Goal: Task Accomplishment & Management: Use online tool/utility

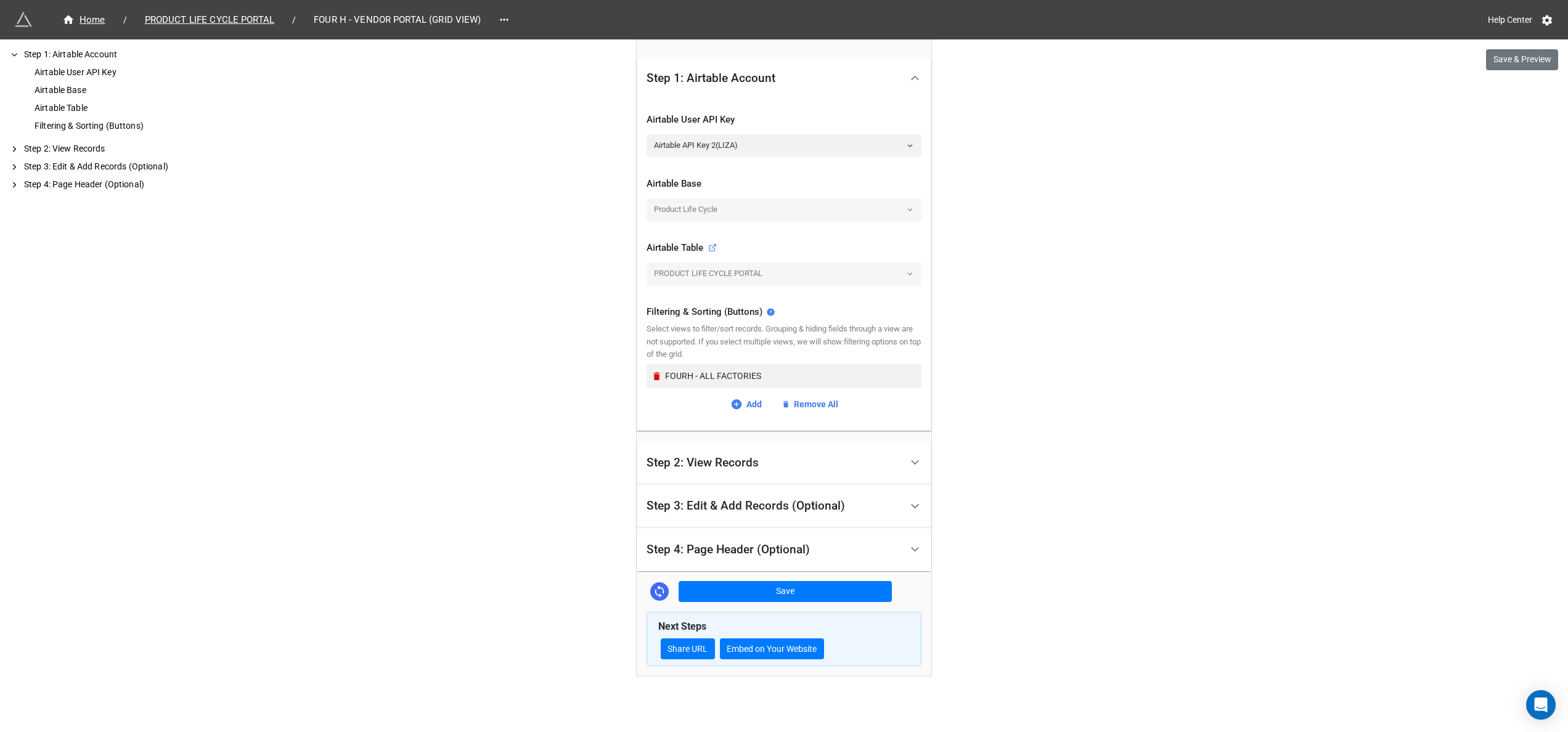
scroll to position [239, 0]
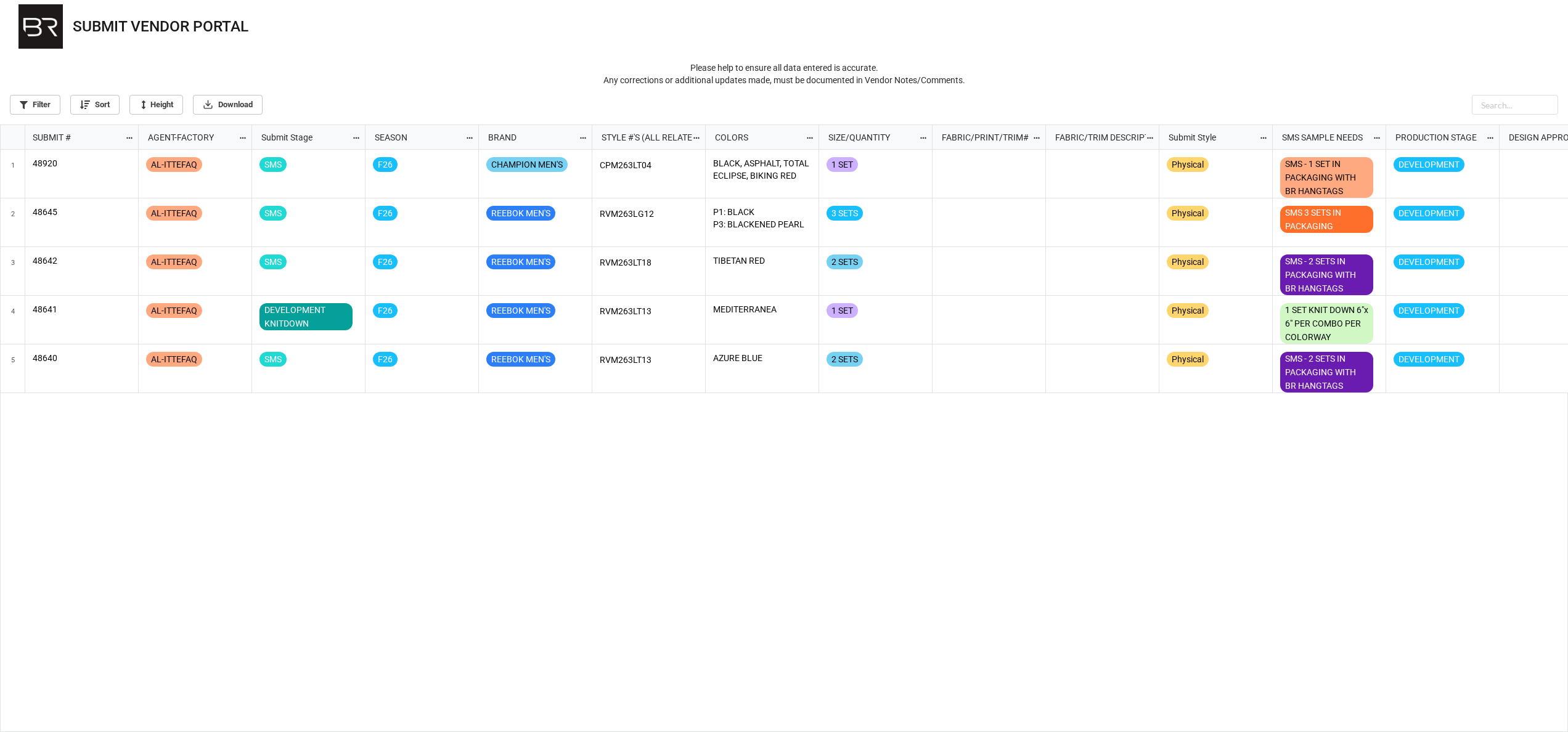
scroll to position [599, 1560]
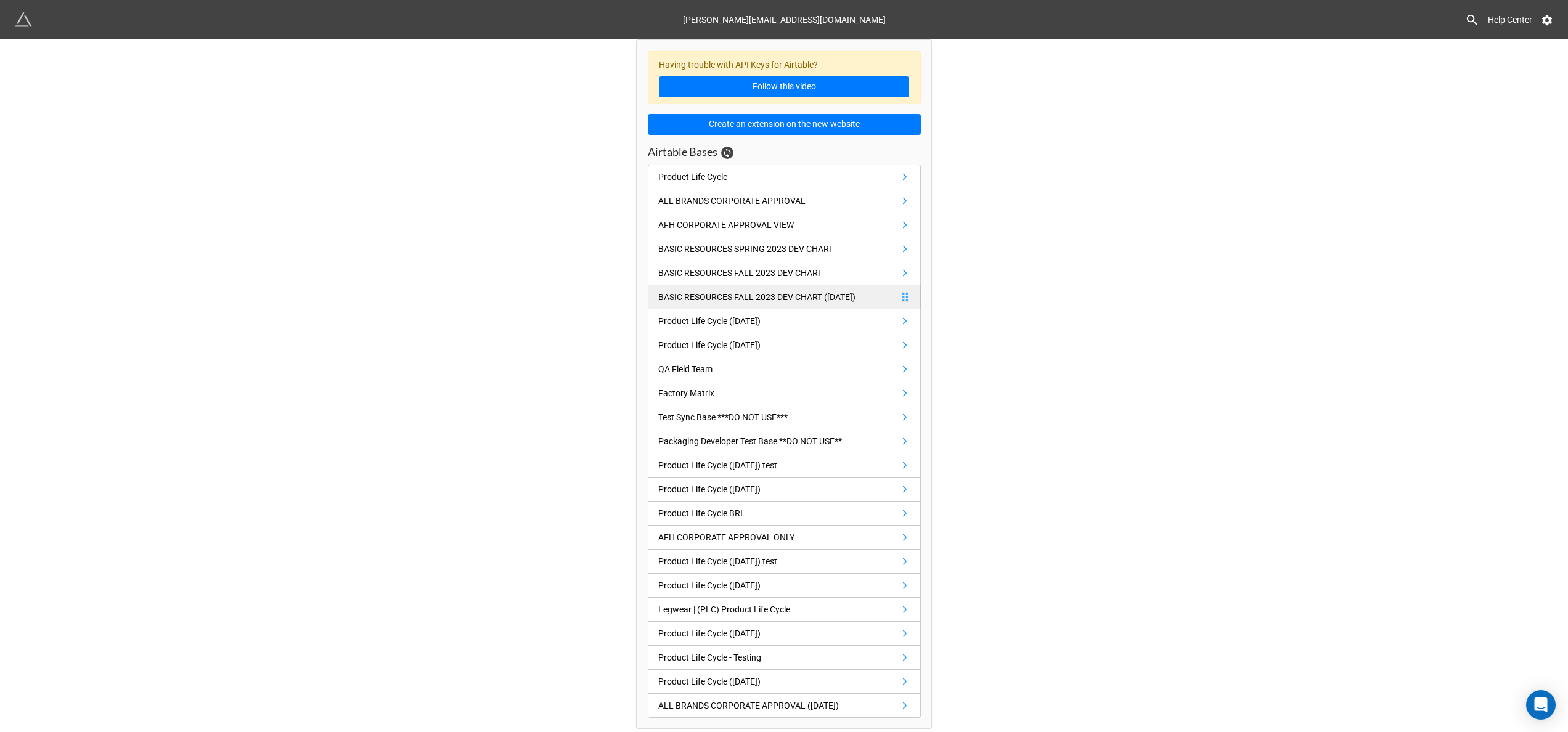
scroll to position [3, 0]
click at [875, 181] on link "Product Life Cycle" at bounding box center [784, 176] width 273 height 25
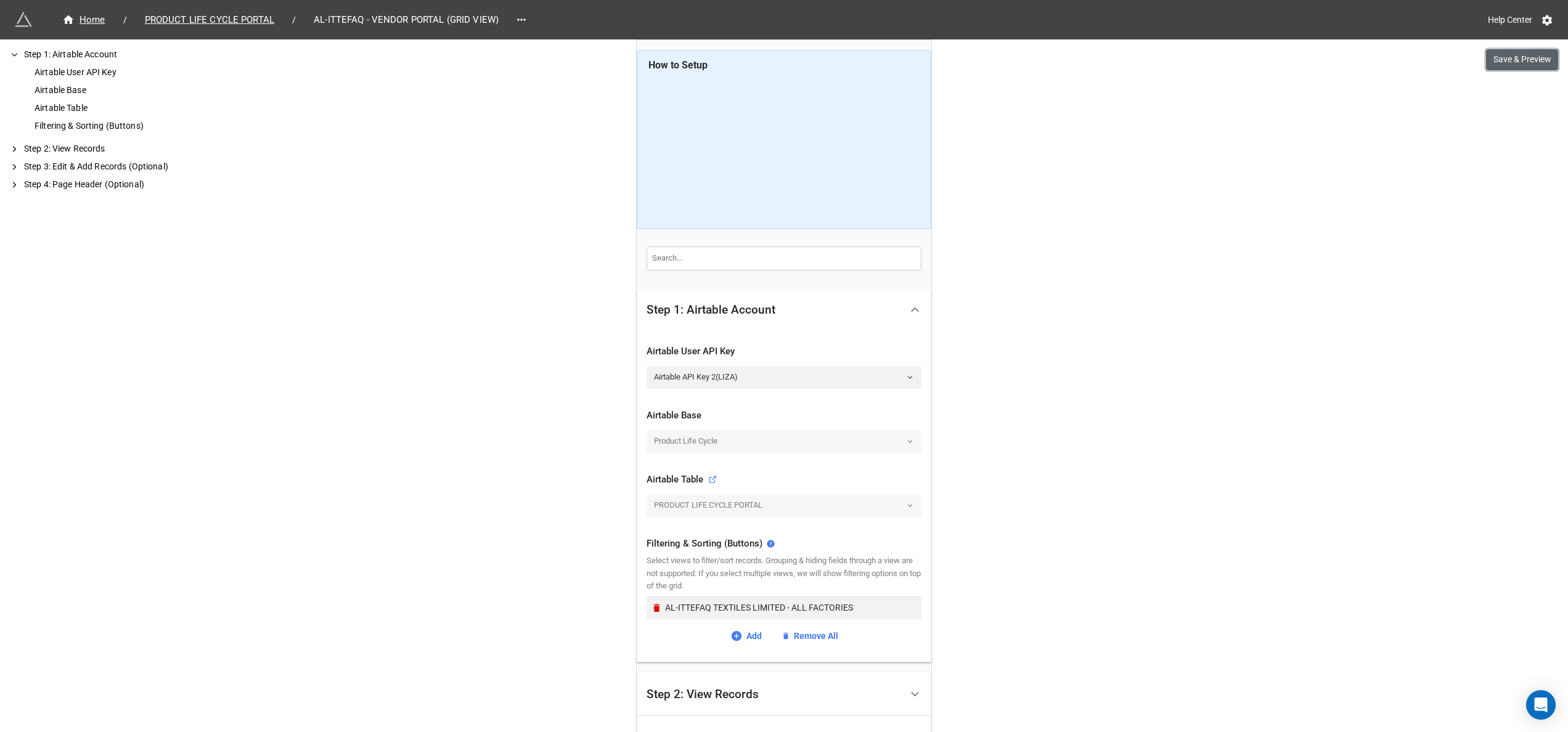
click at [1490, 60] on button "Save & Preview" at bounding box center [1522, 60] width 72 height 21
click at [190, 11] on div "Home / PRODUCT LIFE CYCLE PORTAL / AL-ITTEFAQ - VENDOR PORTAL (GRID VIEW)" at bounding box center [399, 19] width 769 height 22
click at [186, 17] on span "PRODUCT LIFE CYCLE PORTAL" at bounding box center [210, 20] width 145 height 14
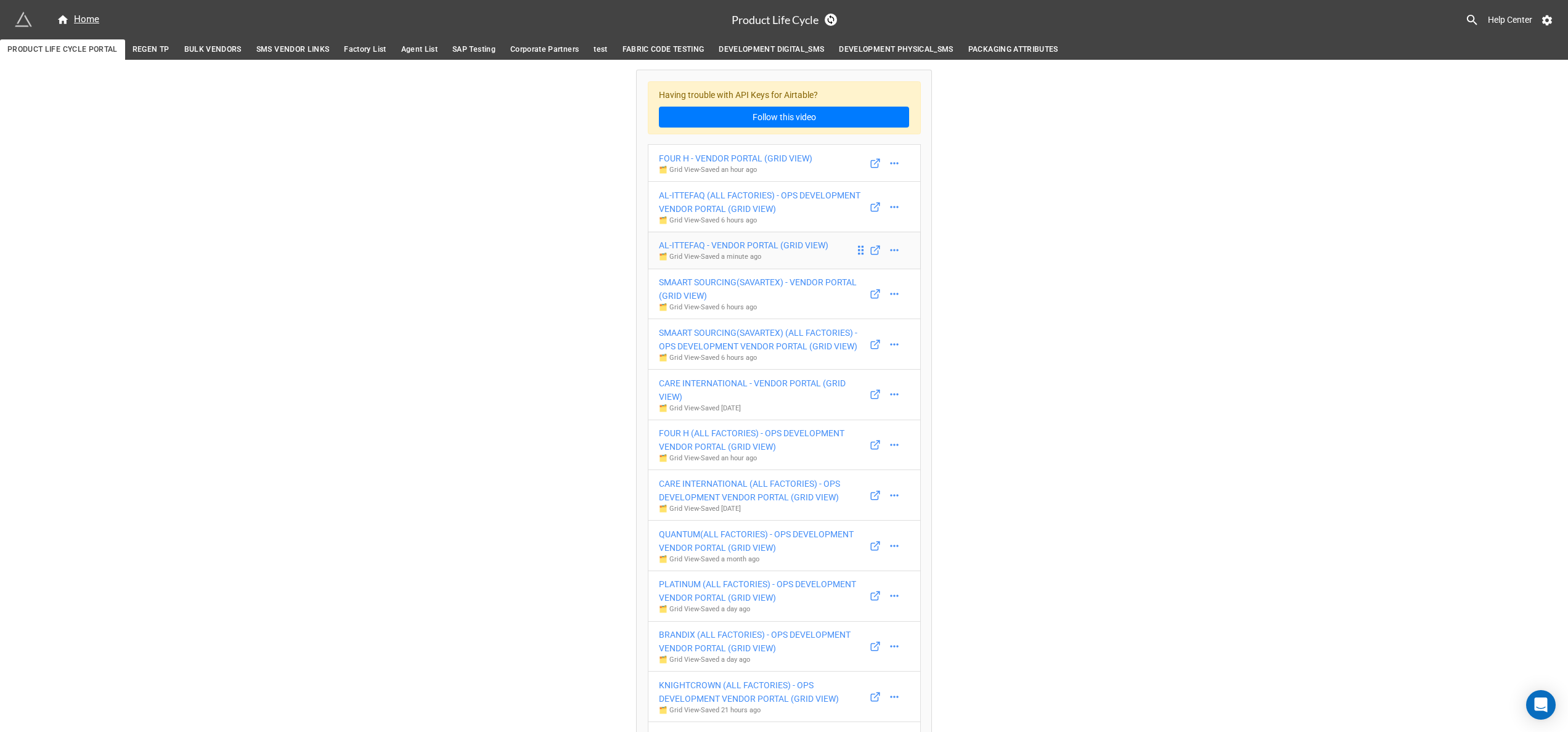
click at [705, 244] on div "AL-ITTEFAQ - VENDOR PORTAL (GRID VIEW)" at bounding box center [744, 245] width 170 height 13
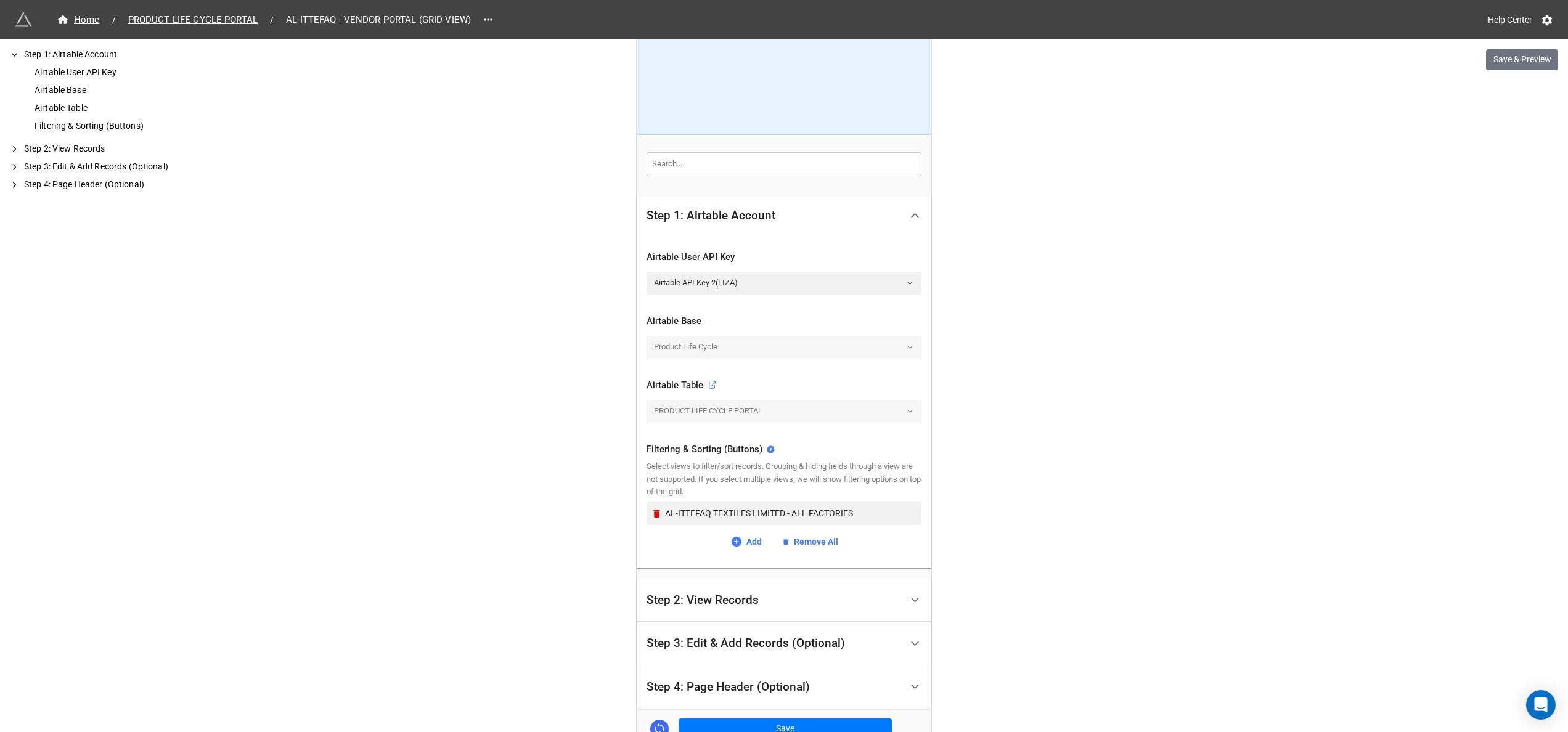
scroll to position [198, 0]
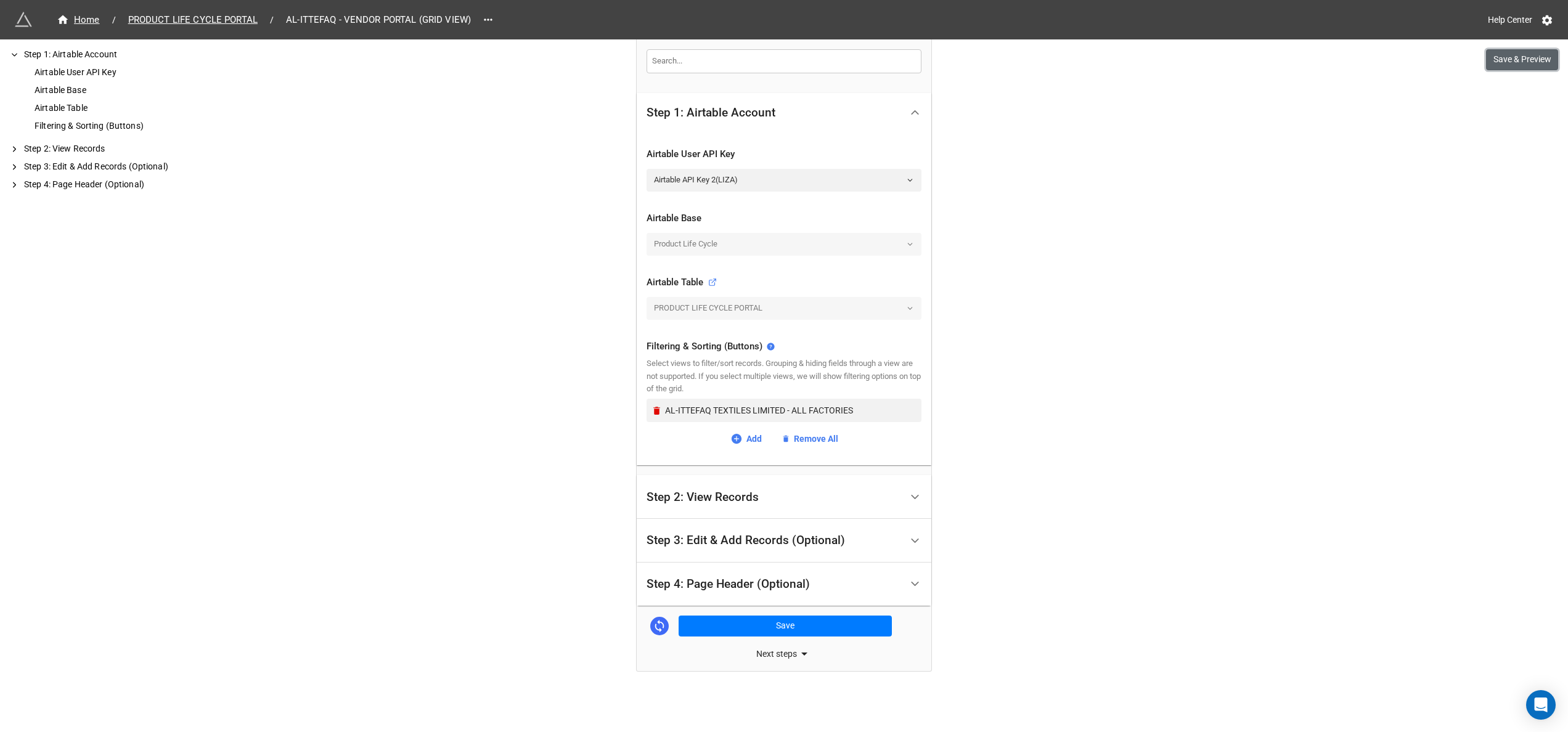
click at [1534, 62] on button "Save & Preview" at bounding box center [1522, 60] width 72 height 21
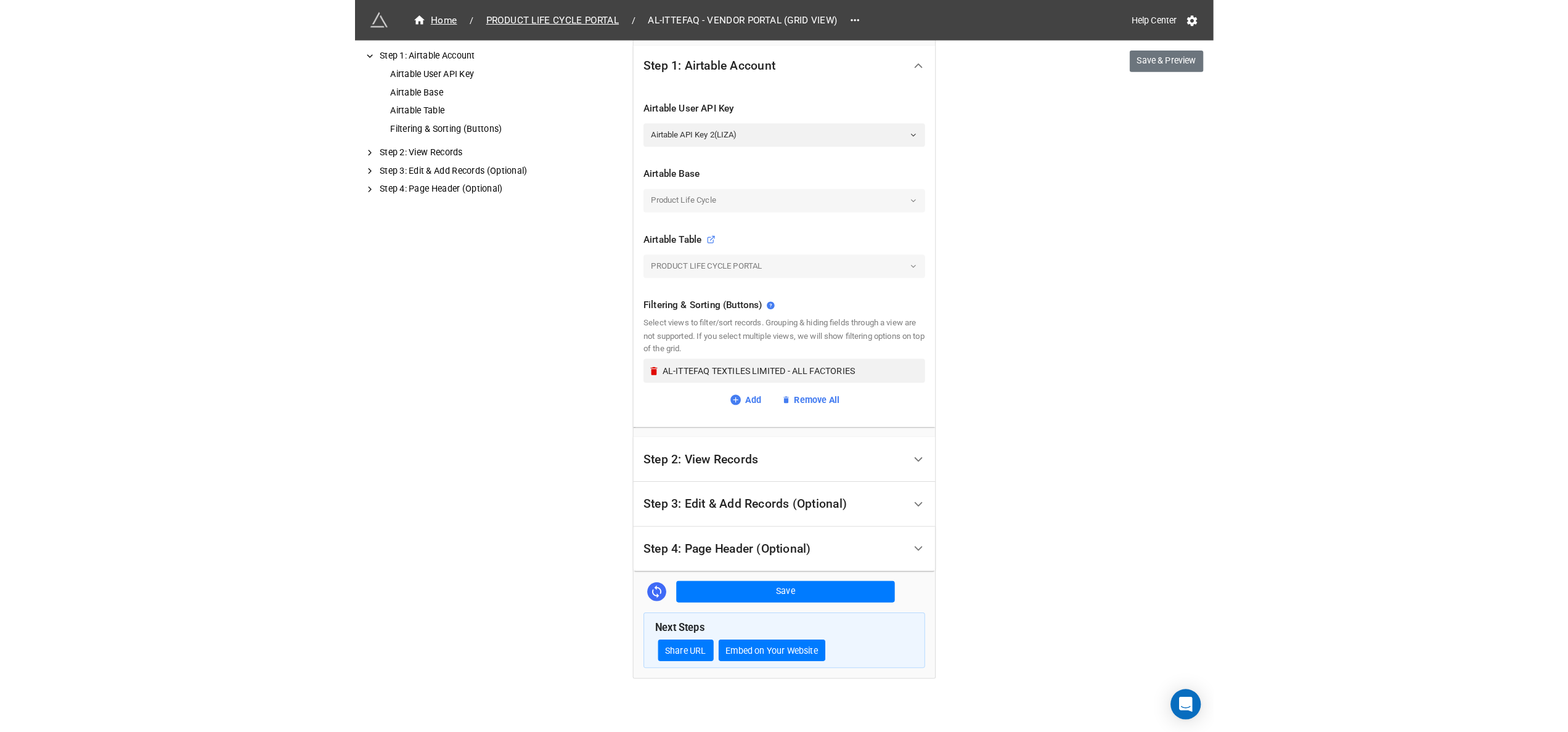
scroll to position [257, 0]
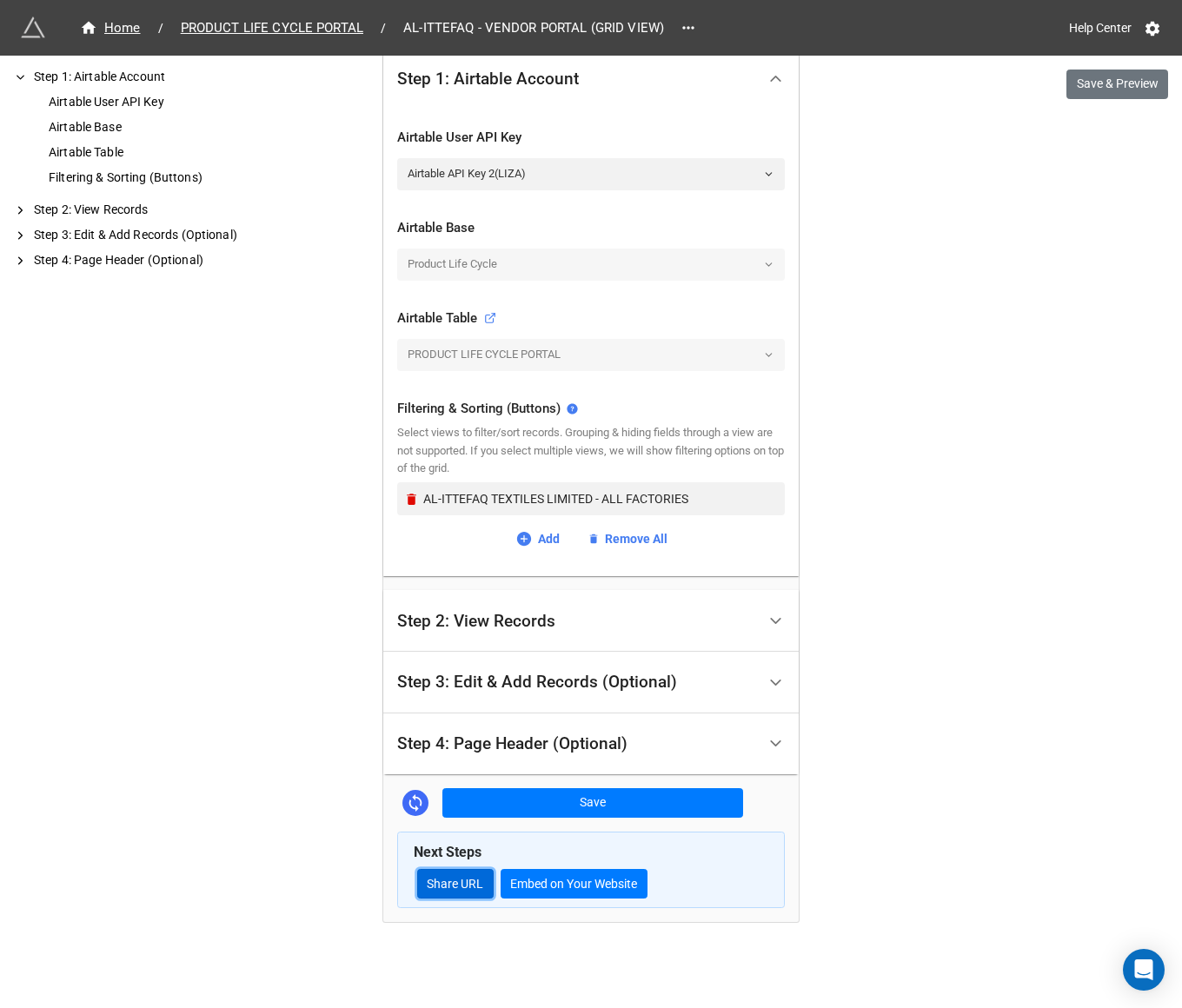
click at [457, 876] on link "Share URL" at bounding box center [455, 884] width 77 height 30
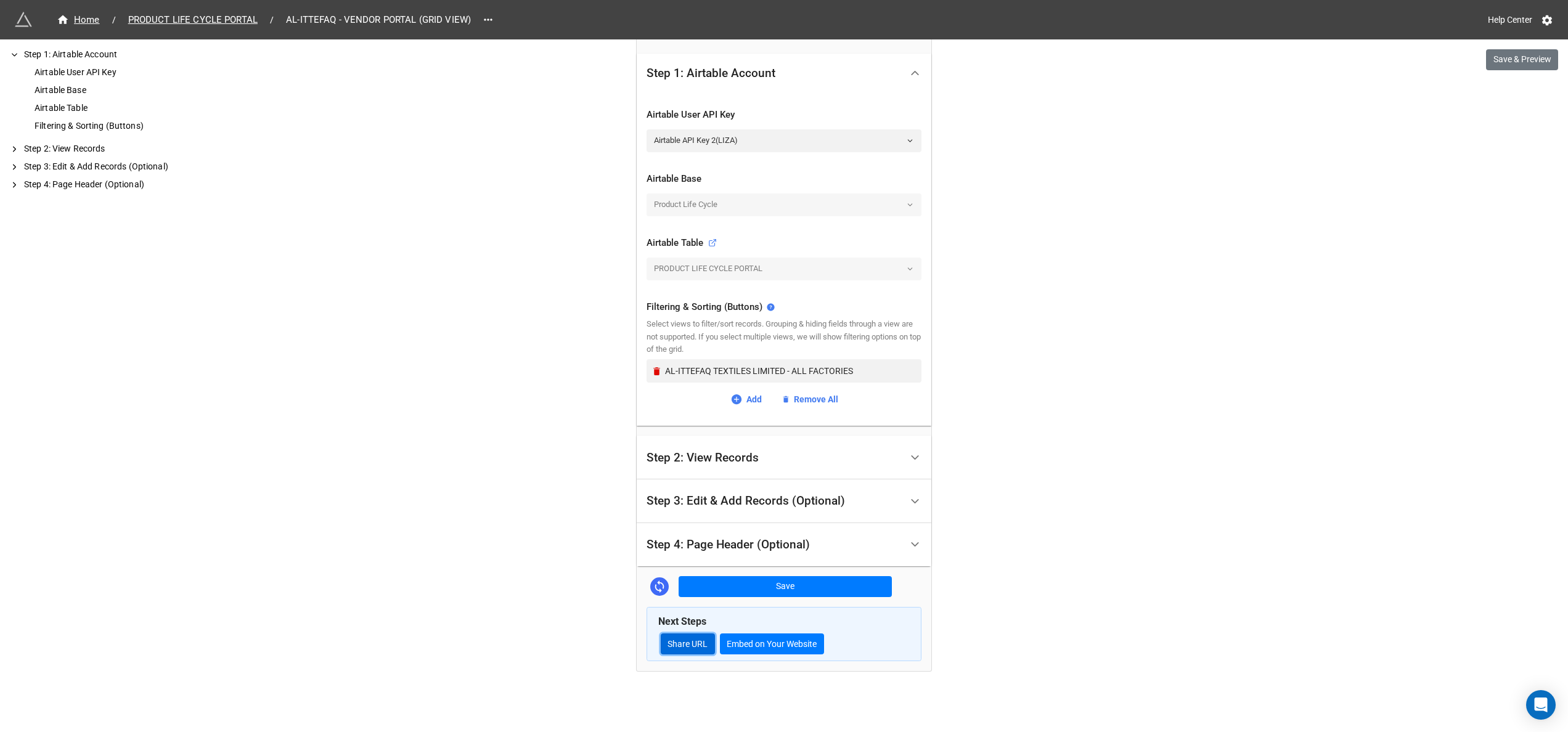
scroll to position [239, 0]
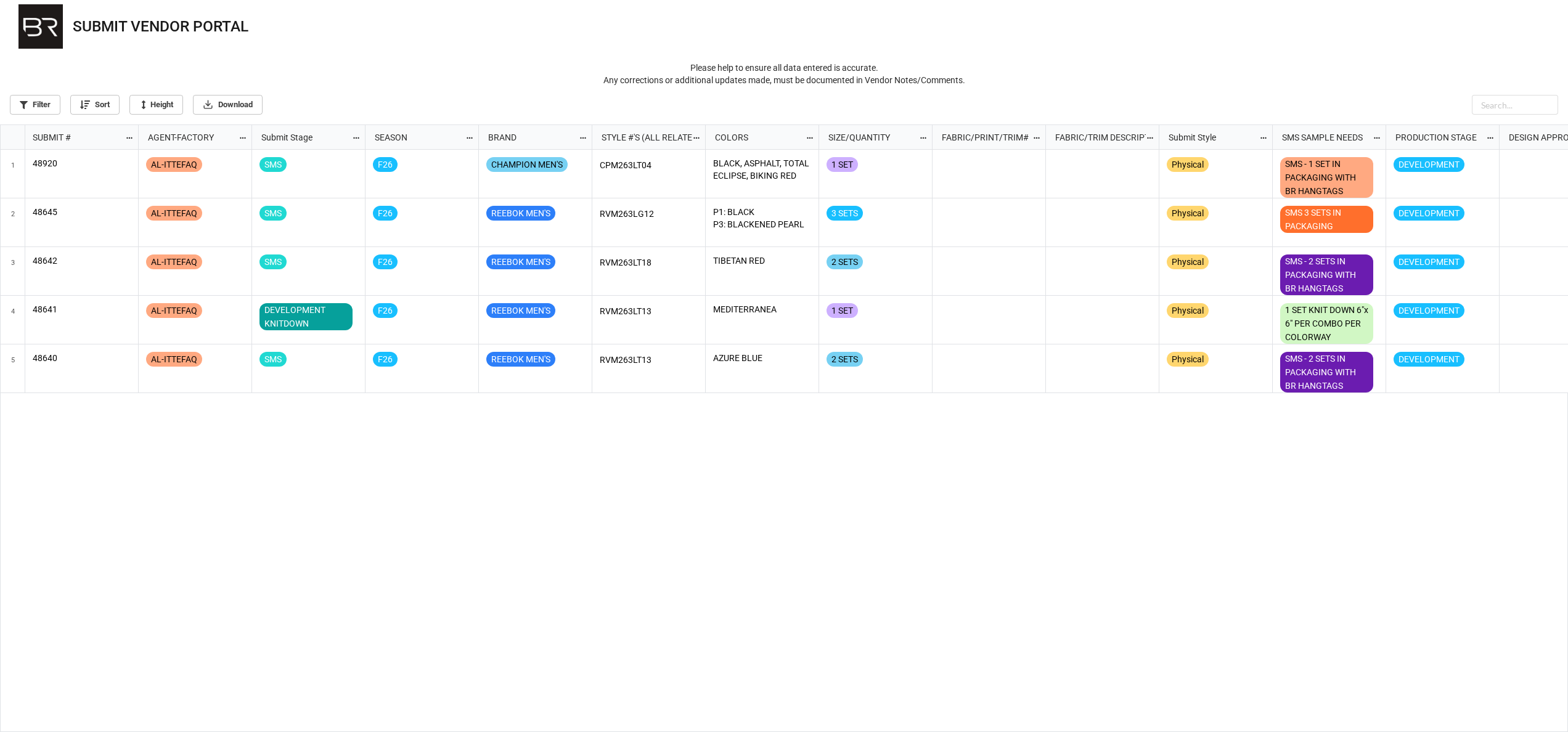
scroll to position [599, 1560]
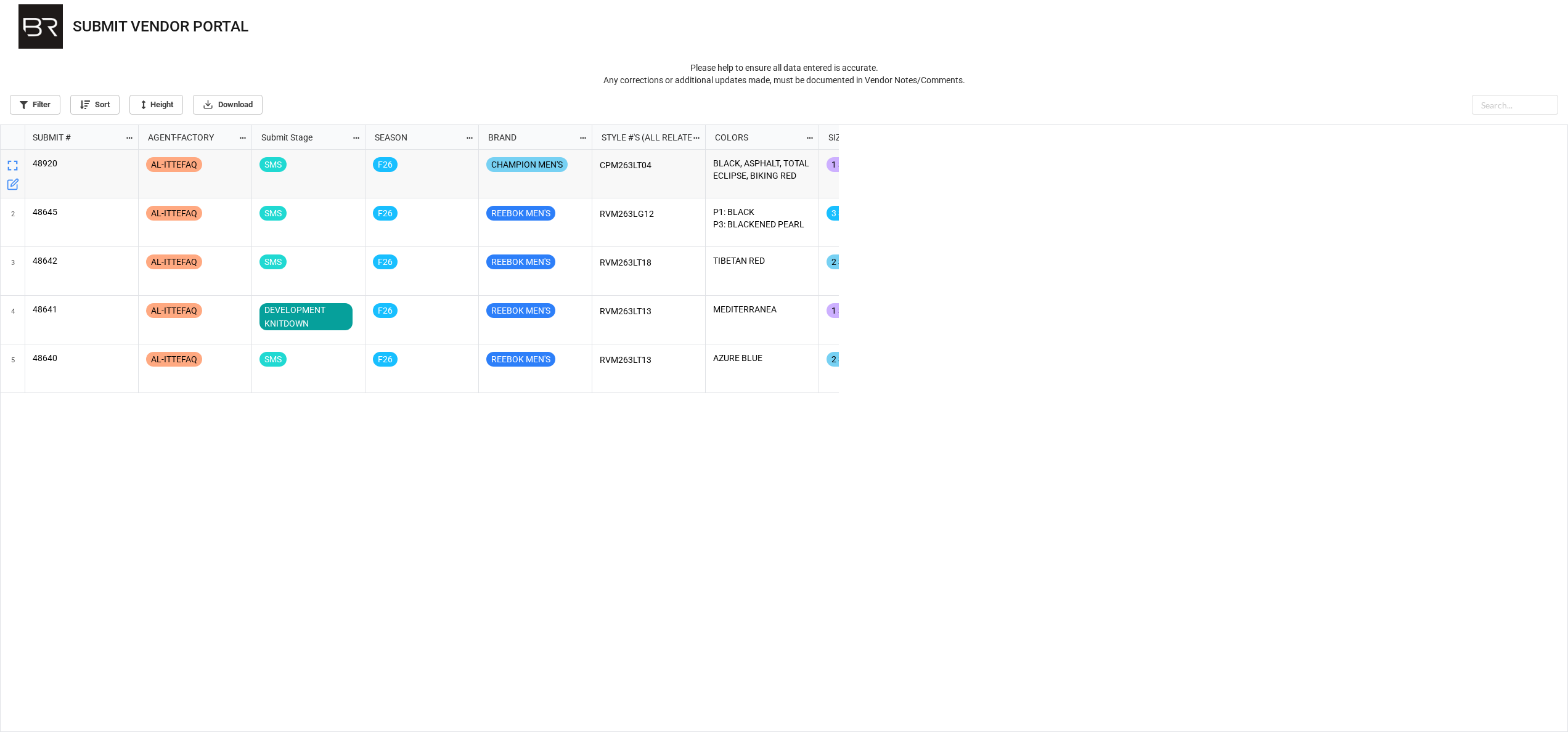
scroll to position [599, 1560]
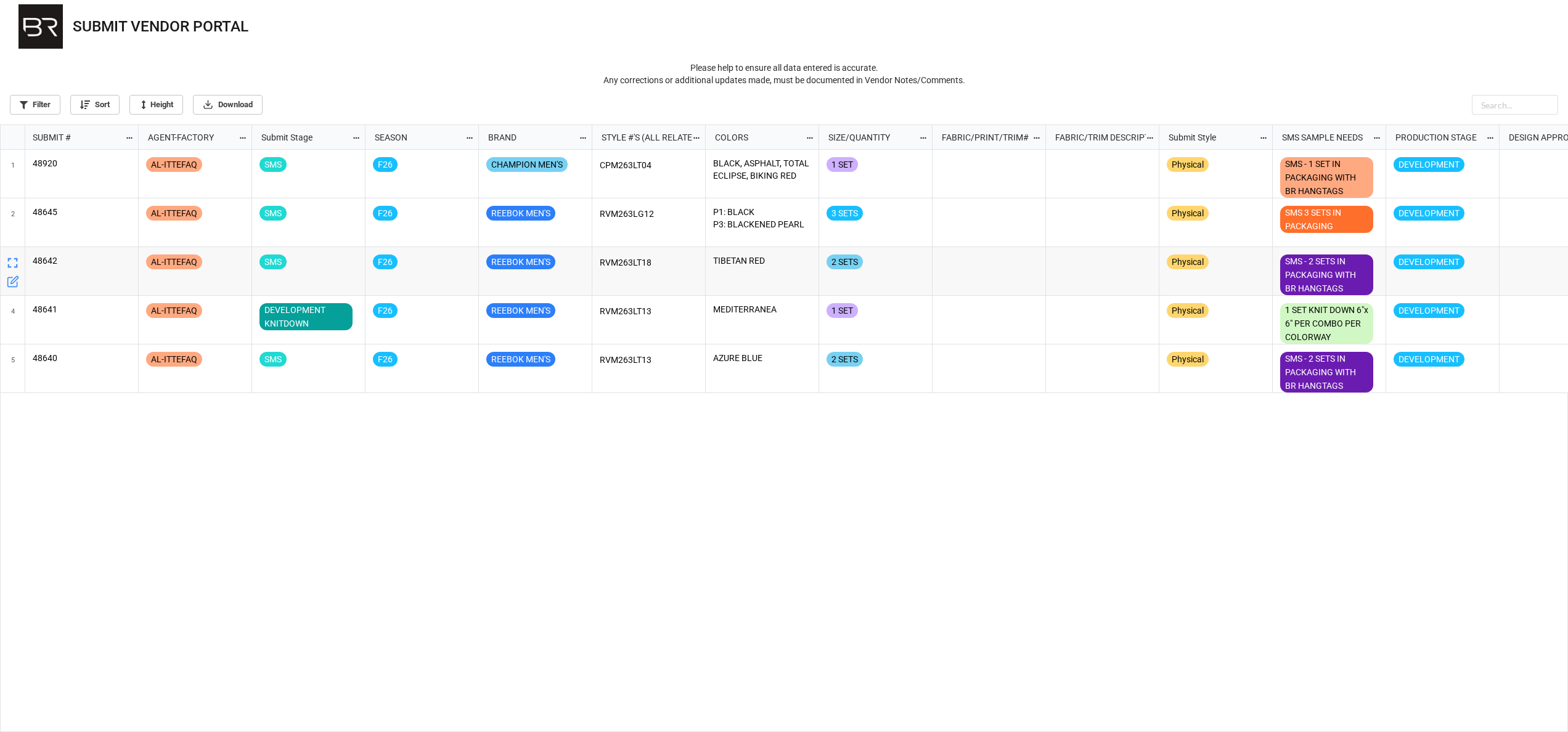
scroll to position [599, 1560]
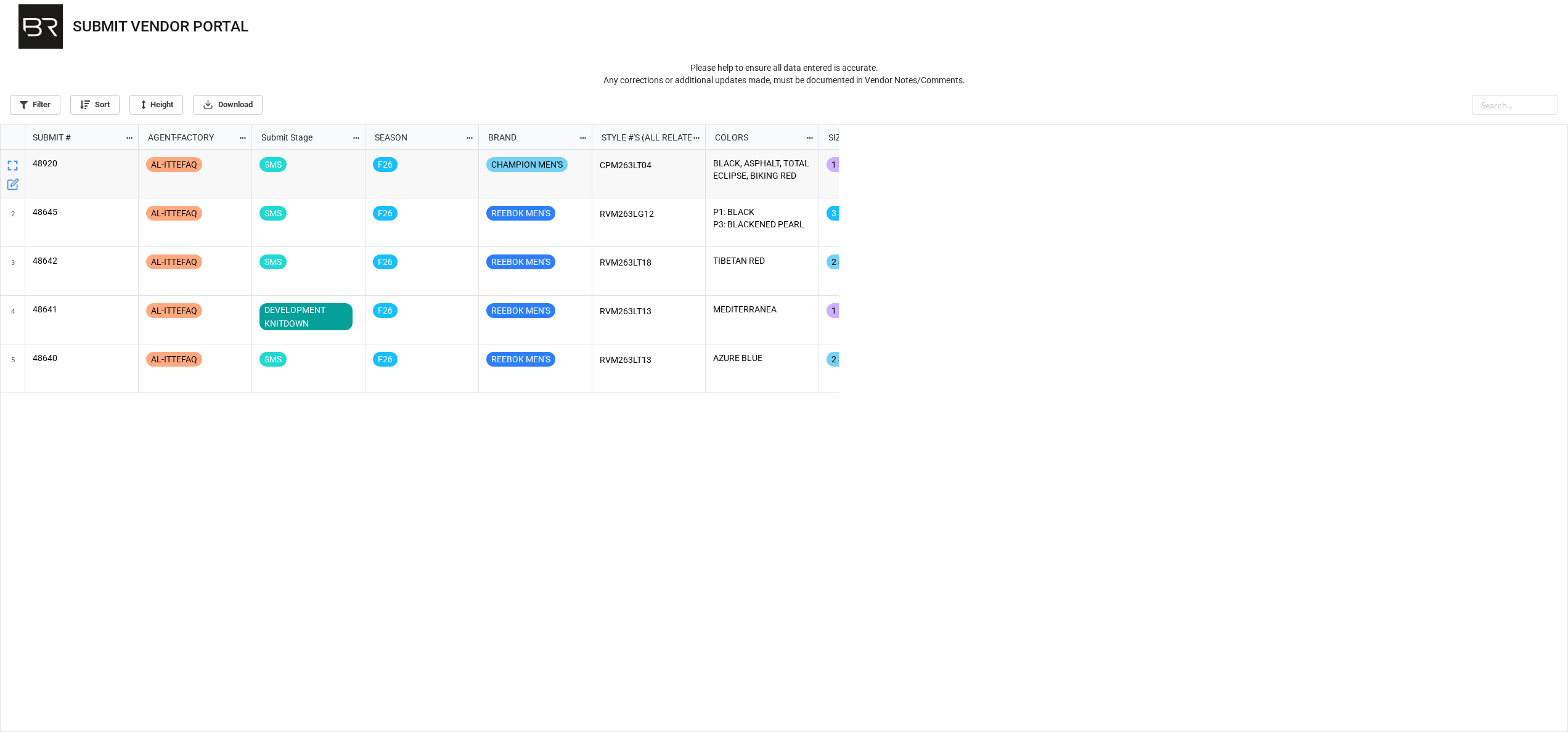
scroll to position [599, 1560]
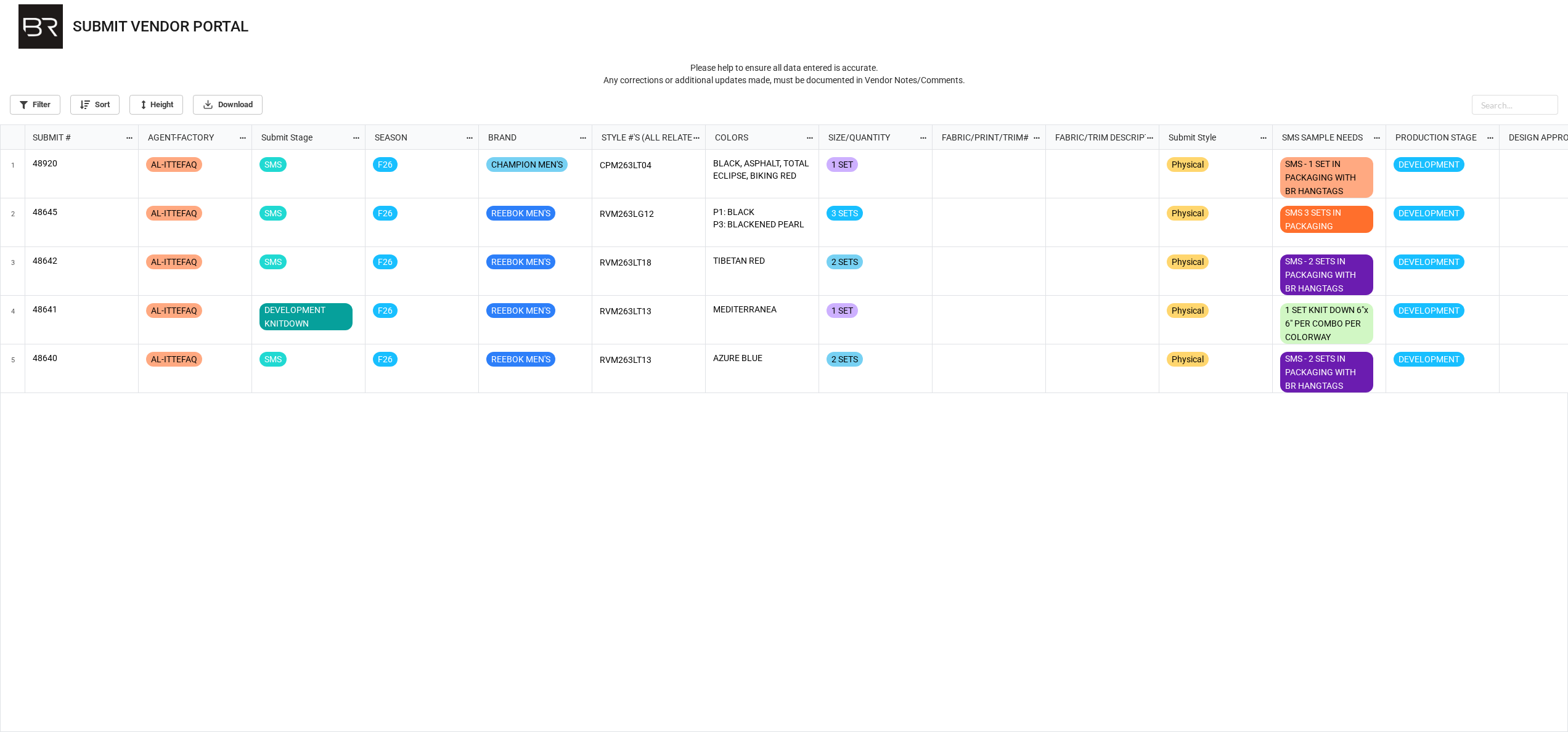
scroll to position [599, 1560]
